Goal: Transaction & Acquisition: Book appointment/travel/reservation

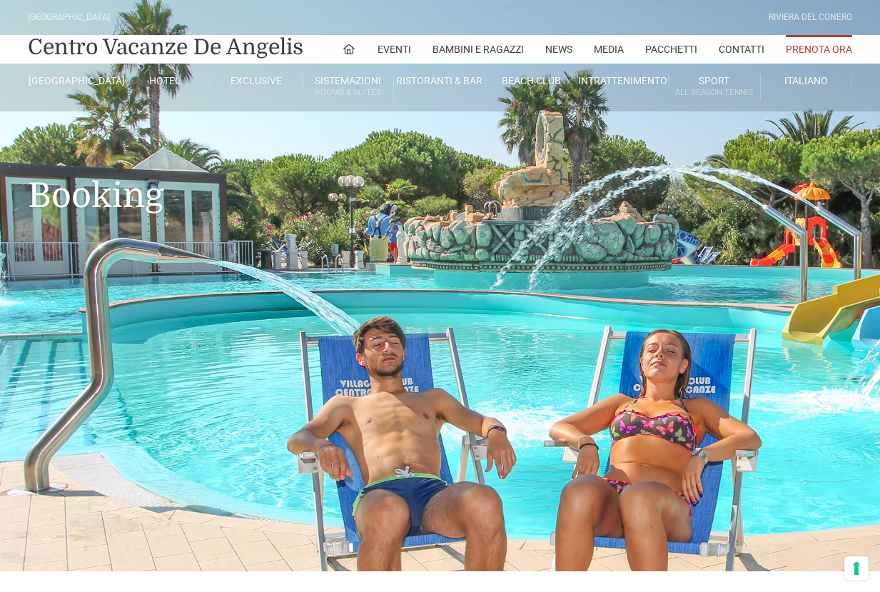
type input "[DATE]"
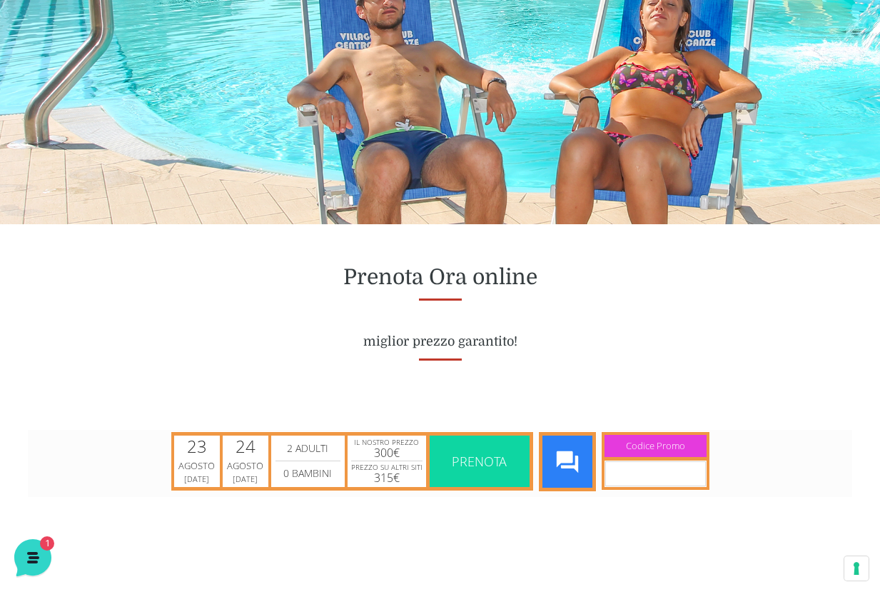
scroll to position [364, 0]
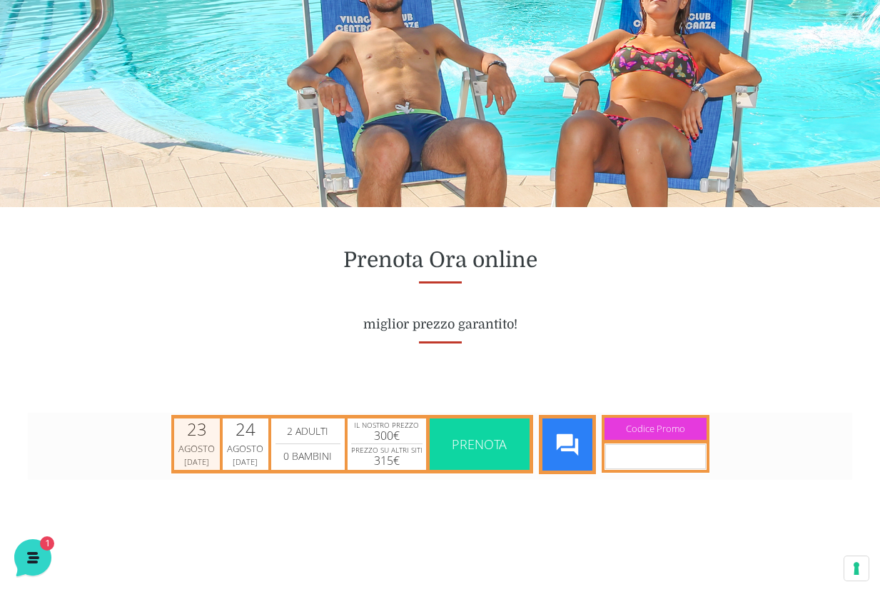
click at [184, 445] on div "Agosto" at bounding box center [196, 448] width 41 height 14
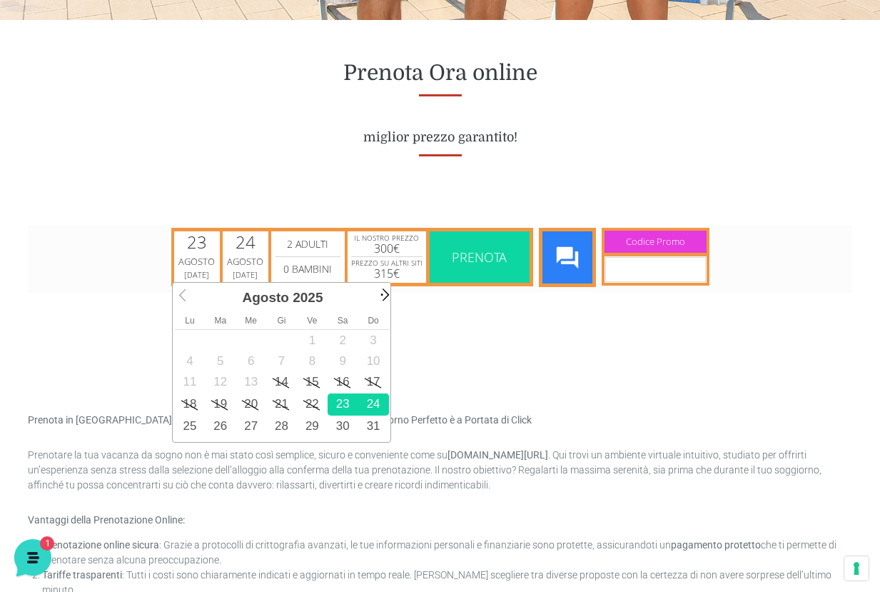
scroll to position [0, 0]
click at [381, 295] on span "Next" at bounding box center [383, 293] width 16 height 16
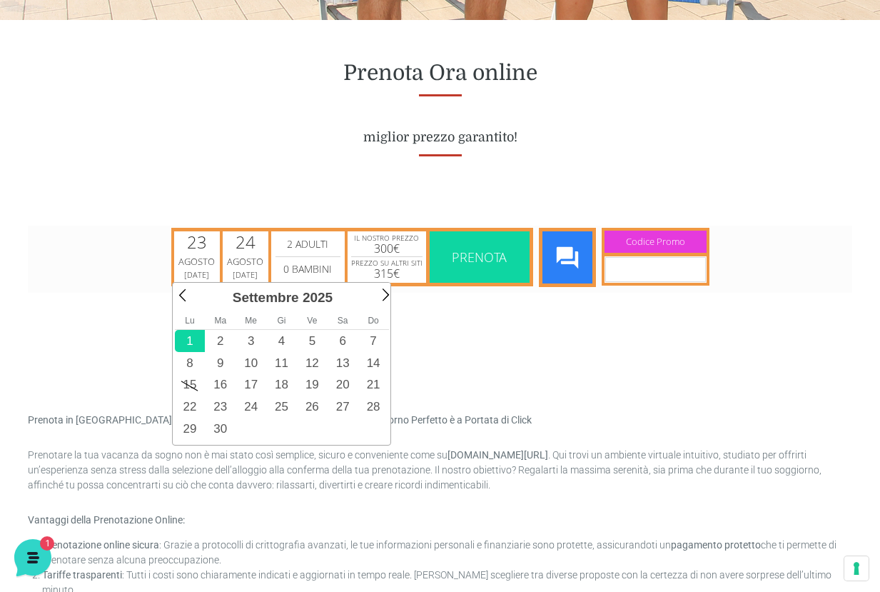
click at [182, 342] on link "1" at bounding box center [190, 340] width 31 height 22
type input "01/09/2025"
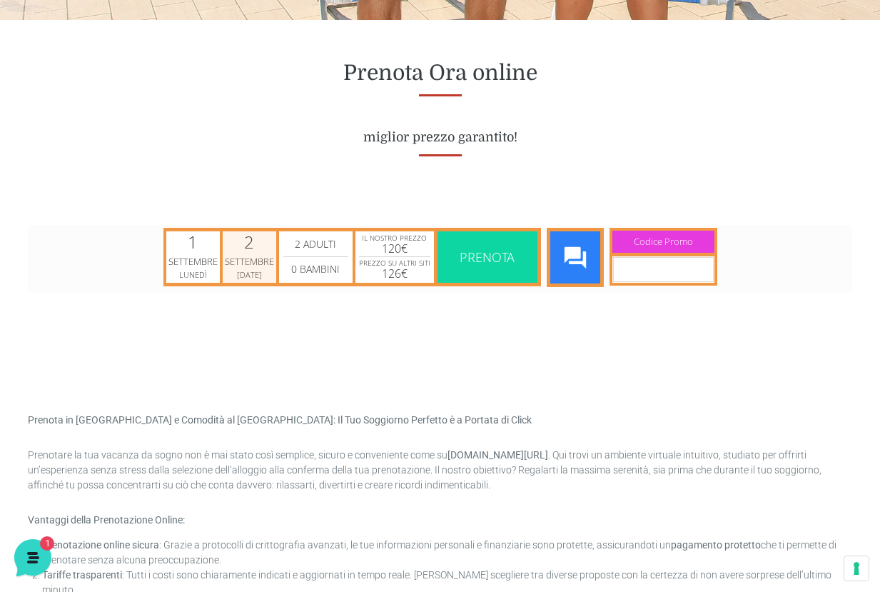
click at [254, 274] on div "Martedì" at bounding box center [249, 273] width 32 height 11
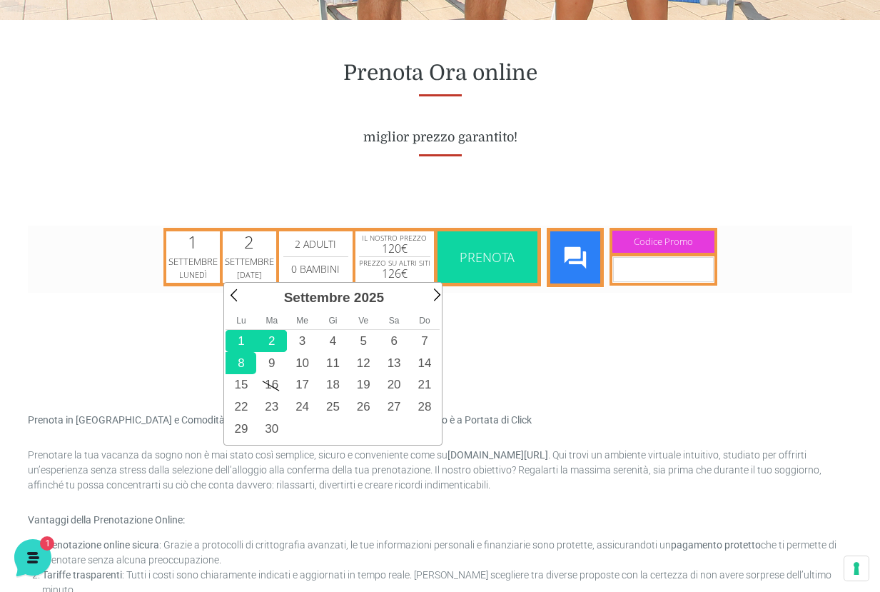
click at [238, 363] on link "8" at bounding box center [240, 362] width 31 height 22
type input "08/09/2025"
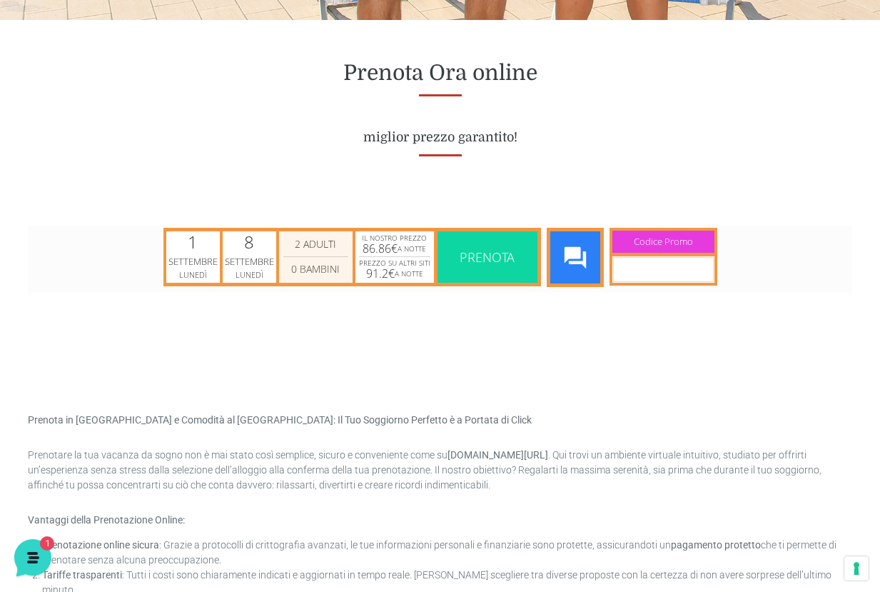
click at [340, 239] on select "2 Adulti 3 Adulti 4 Adulti 5 Adulti 6 Adulti 7 Adulti 8 Adulti 9 Adulti 10 Adul…" at bounding box center [315, 243] width 65 height 17
click at [283, 235] on select "2 Adulti 3 Adulti 4 Adulti 5 Adulti 6 Adulti 7 Adulti 8 Adulti 9 Adulti 10 Adul…" at bounding box center [315, 243] width 65 height 17
click at [322, 263] on select "0 Bambini 1 Bambini 2 Bambini 3 Bambini 4 Bambini 5 Bambini 6 Bambini 7 Bambini…" at bounding box center [315, 268] width 65 height 17
click at [321, 248] on select "2 Adulti 3 Adulti 4 Adulti 5 Adulti 6 Adulti 7 Adulti 8 Adulti 9 Adulti 10 Adul…" at bounding box center [315, 243] width 65 height 17
select select "2"
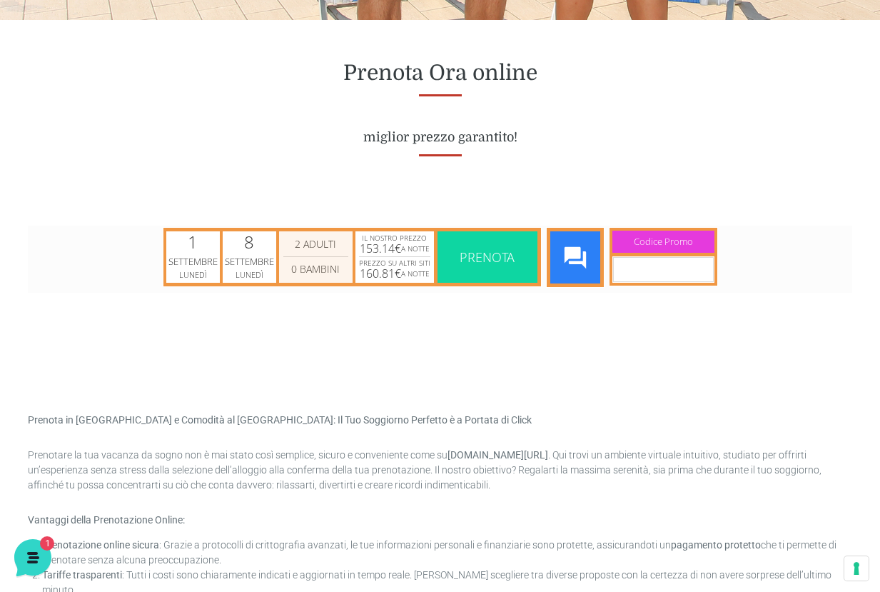
click at [283, 235] on select "2 Adulti 3 Adulti 4 Adulti 5 Adulti 6 Adulti 7 Adulti 8 Adulti 9 Adulti 10 Adul…" at bounding box center [315, 243] width 65 height 17
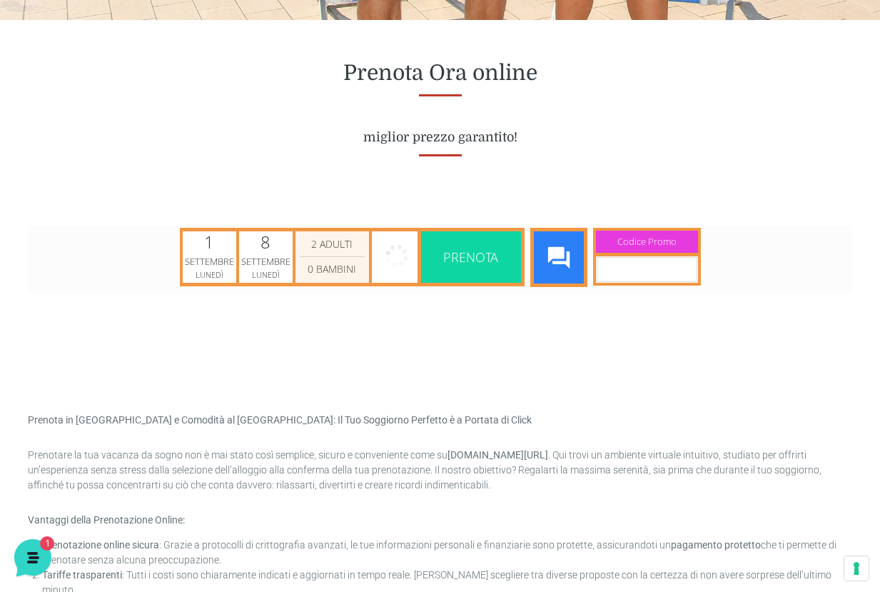
click at [321, 264] on select "0 Bambini 1 Bambini 2 Bambini 3 Bambini 4 Bambini 5 Bambini 6 Bambini 7 Bambini…" at bounding box center [332, 268] width 65 height 17
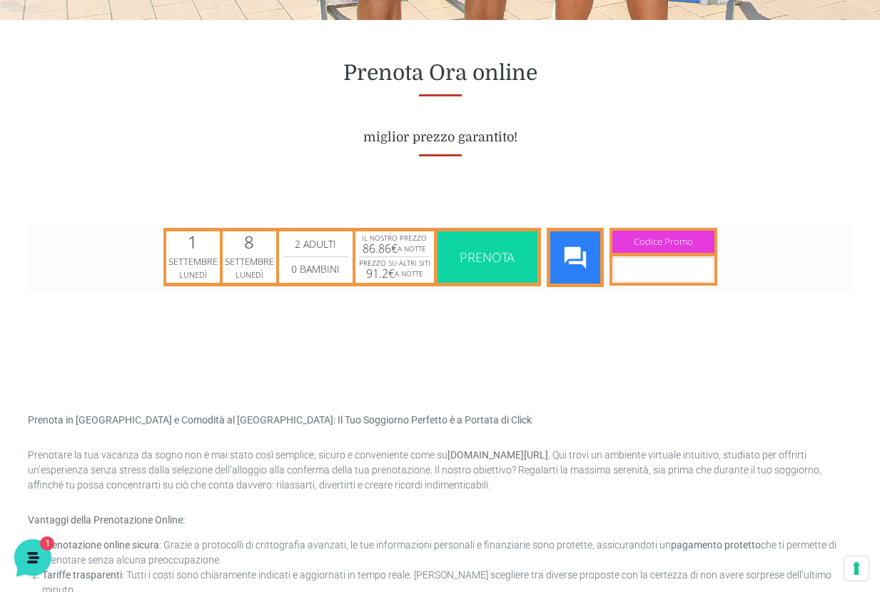
select select "12"
click at [283, 260] on select "0 Bambini 1 Bambini 2 Bambini 3 Bambini 4 Bambini 5 Bambini 6 Bambini 7 Bambini…" at bounding box center [315, 268] width 65 height 17
click at [455, 263] on span "Prenota" at bounding box center [487, 255] width 93 height 51
